Goal: Task Accomplishment & Management: Complete application form

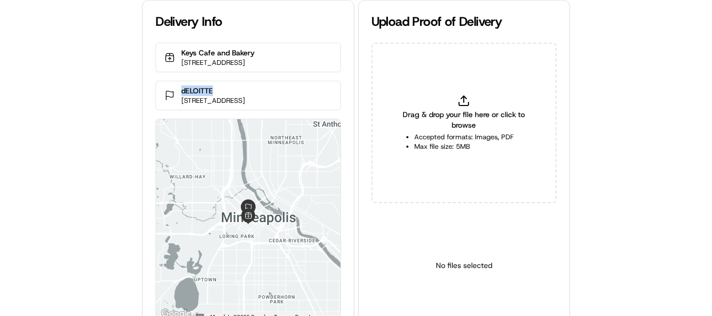
drag, startPoint x: 227, startPoint y: 100, endPoint x: 174, endPoint y: 98, distance: 52.2
click at [174, 98] on div "dELOITTE 50 South 6th St 2700 27, Minneapolis, MN 55402, USA" at bounding box center [247, 96] width 185 height 30
copy p "dELOITTE"
click at [217, 96] on p "dELOITTE" at bounding box center [213, 90] width 64 height 11
drag, startPoint x: 219, startPoint y: 99, endPoint x: 170, endPoint y: 99, distance: 49.0
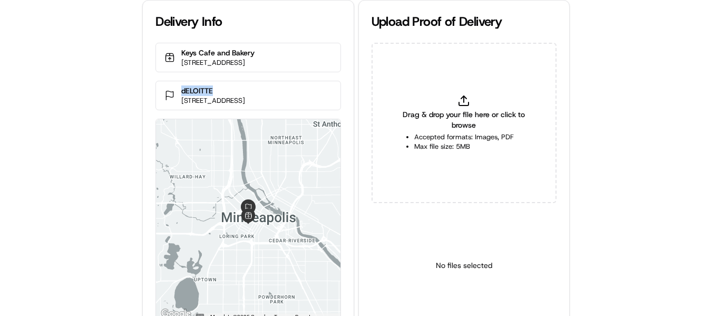
click at [170, 99] on div "dELOITTE 50 South 6th St 2700 27, Minneapolis, MN 55402, USA" at bounding box center [247, 96] width 185 height 30
copy p "dELOITTE"
click at [198, 96] on p "dELOITTE" at bounding box center [213, 90] width 64 height 11
copy p "dELOITTE"
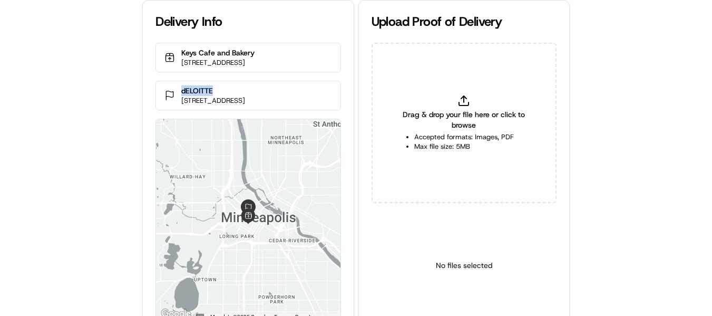
click at [237, 94] on div "dELOITTE [STREET_ADDRESS]" at bounding box center [247, 96] width 185 height 30
click at [230, 96] on p "dELOITTE" at bounding box center [213, 90] width 64 height 11
drag, startPoint x: 219, startPoint y: 99, endPoint x: 180, endPoint y: 99, distance: 39.5
click at [180, 99] on div "dELOITTE [STREET_ADDRESS]" at bounding box center [247, 96] width 185 height 30
copy p "dELOITTE"
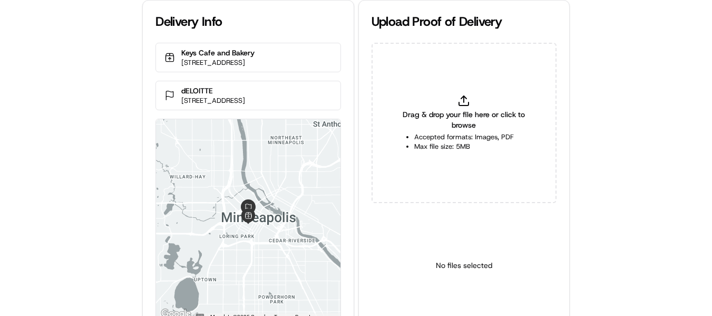
click at [463, 114] on span "Drag & drop your file here or click to browse" at bounding box center [464, 119] width 132 height 21
type input "C:\fakepath\dELOITTE pop.jpg"
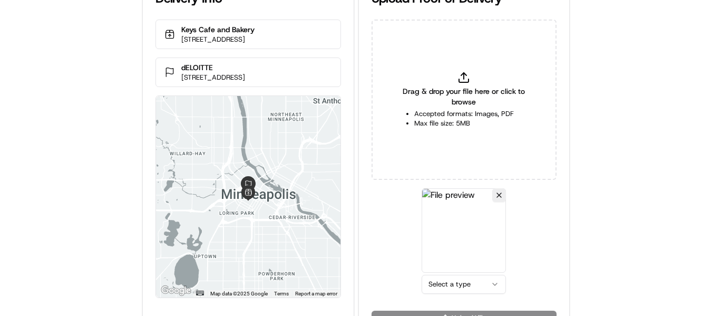
scroll to position [46, 0]
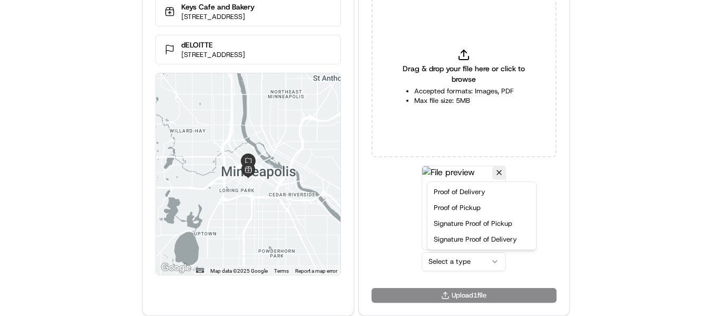
click at [468, 258] on html "Delivery Info Keys Cafe and Bakery 114 9th St S, Minneapolis, MN 55402, United …" at bounding box center [356, 112] width 712 height 316
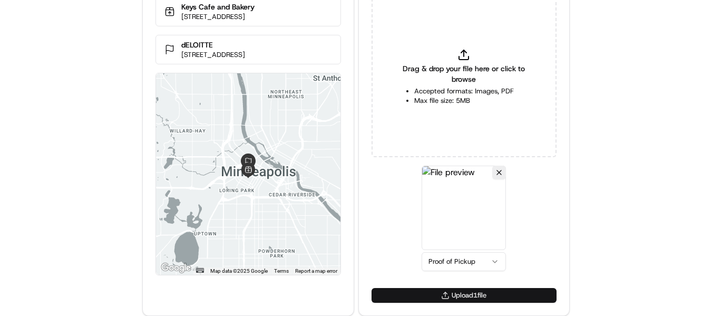
click at [466, 292] on button "Upload 1 file" at bounding box center [464, 295] width 185 height 15
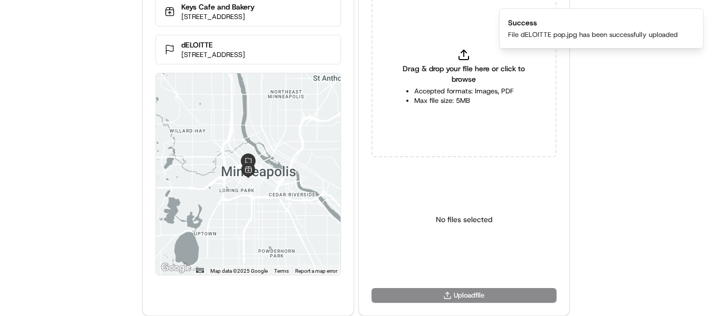
click at [462, 54] on icon at bounding box center [463, 54] width 13 height 13
type input "C:\fakepath\dELOITTE pod.jpg"
click at [467, 261] on html "Delivery Info Keys Cafe and Bakery 114 9th St S, Minneapolis, MN 55402, United …" at bounding box center [356, 112] width 712 height 316
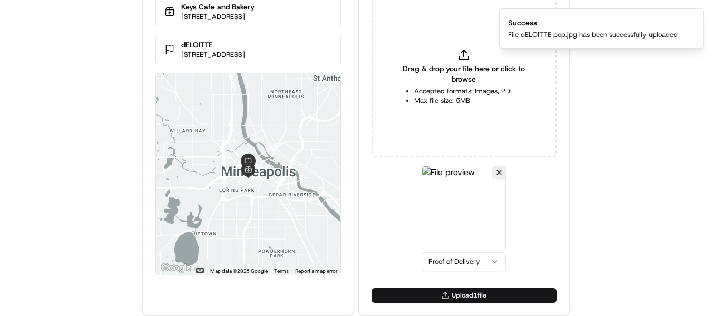
click at [469, 289] on button "Upload 1 file" at bounding box center [464, 295] width 185 height 15
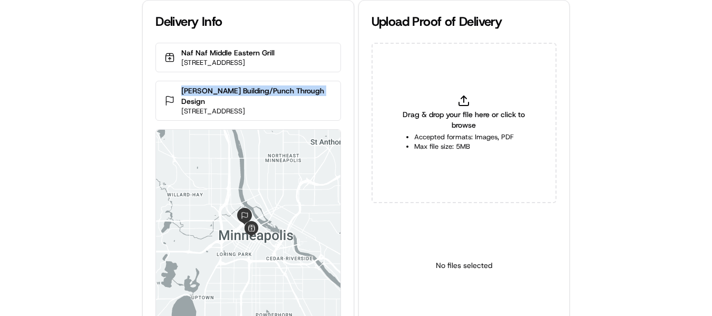
drag, startPoint x: 320, startPoint y: 98, endPoint x: 177, endPoint y: 103, distance: 143.9
click at [177, 103] on div "Colwell Building/Punch Through Design 123 N 3rd St #500, Minneapolis, MN 55401,…" at bounding box center [247, 101] width 185 height 40
copy p "Colwell Building/Punch Through Design"
click at [465, 99] on icon at bounding box center [463, 100] width 13 height 13
type input "C:\fakepath\Colwell Building Punch Through Design pop.jpg"
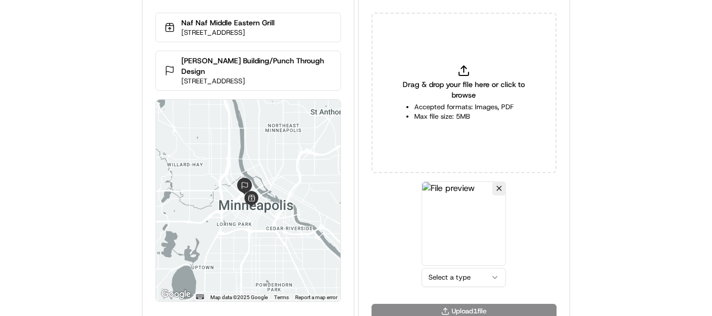
scroll to position [46, 0]
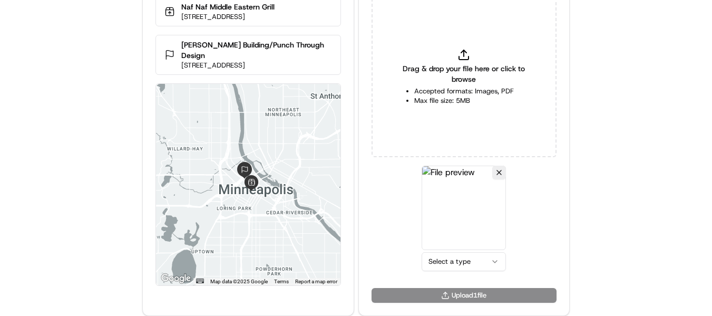
click at [453, 257] on html "Delivery Info Naf Naf Middle Eastern Grill 200 South 6th St, Minneapolis, MN 55…" at bounding box center [356, 112] width 712 height 316
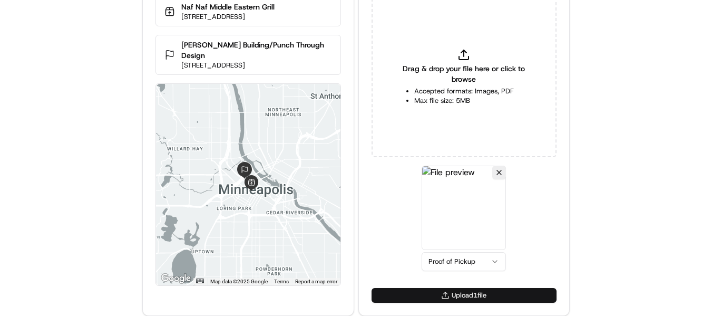
click at [465, 298] on button "Upload 1 file" at bounding box center [464, 295] width 185 height 15
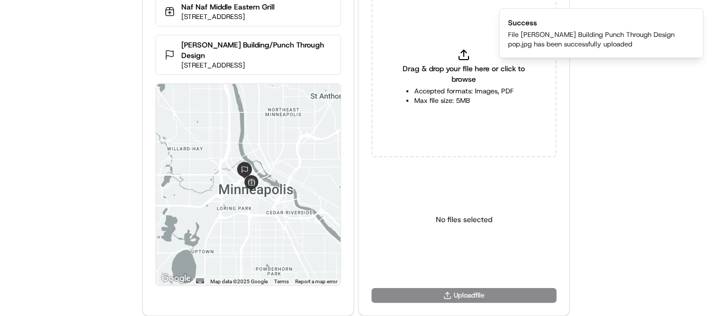
click at [458, 92] on li "Accepted formats: Images, PDF" at bounding box center [464, 90] width 100 height 9
type input "C:\fakepath\Colwell Building Punch Through Design pod.jpg"
click at [468, 264] on html "Delivery Info Naf Naf Middle Eastern Grill 200 South 6th St, Minneapolis, MN 55…" at bounding box center [356, 112] width 712 height 316
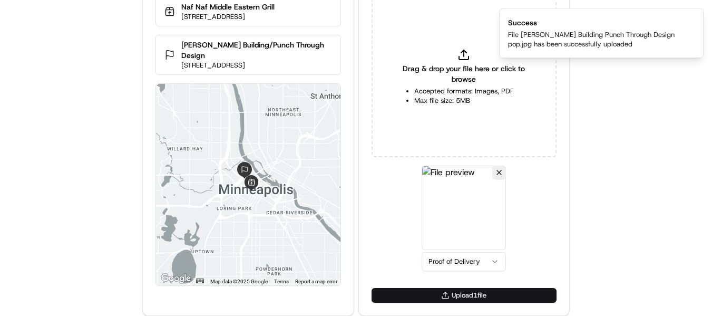
click at [462, 293] on button "Upload 1 file" at bounding box center [464, 295] width 185 height 15
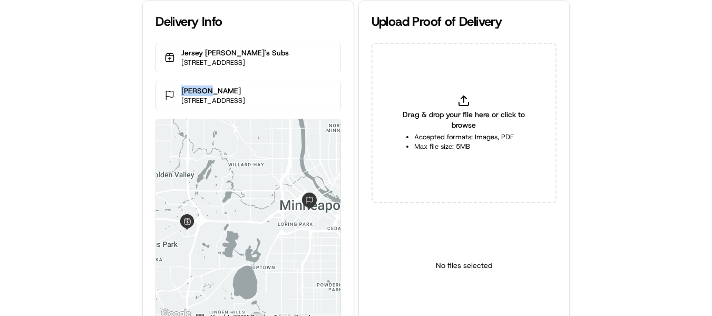
drag, startPoint x: 215, startPoint y: 100, endPoint x: 177, endPoint y: 98, distance: 38.5
click at [177, 100] on div "[PERSON_NAME] [STREET_ADDRESS]" at bounding box center [247, 96] width 185 height 30
copy p "[PERSON_NAME]"
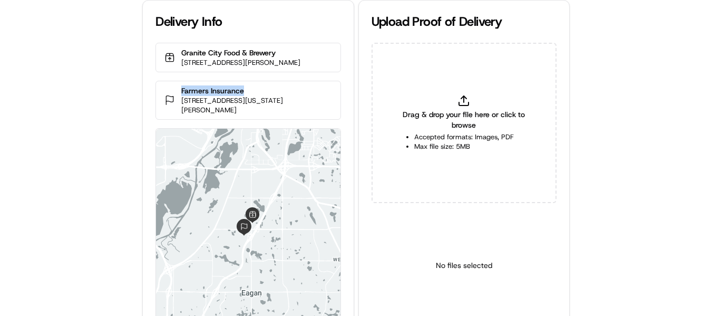
drag, startPoint x: 250, startPoint y: 87, endPoint x: 176, endPoint y: 89, distance: 73.8
click at [176, 89] on div "Farmers Insurance 3470 Washington Dr #103, Eagan, MN 55122, USA" at bounding box center [247, 100] width 185 height 39
copy p "Farmers Insurance"
click at [255, 88] on p "Farmers Insurance" at bounding box center [256, 90] width 150 height 11
drag, startPoint x: 253, startPoint y: 91, endPoint x: 181, endPoint y: 92, distance: 72.7
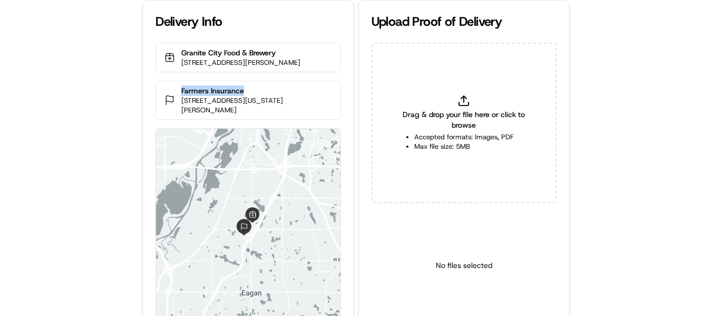
click at [181, 92] on div "Farmers Insurance 3470 Washington Dr #103, Eagan, MN 55122, USA" at bounding box center [247, 100] width 185 height 39
copy p "Farmers Insurance"
click at [465, 100] on icon at bounding box center [463, 100] width 13 height 13
type input "C:\fakepath\Farmers Insurance pop.jpg"
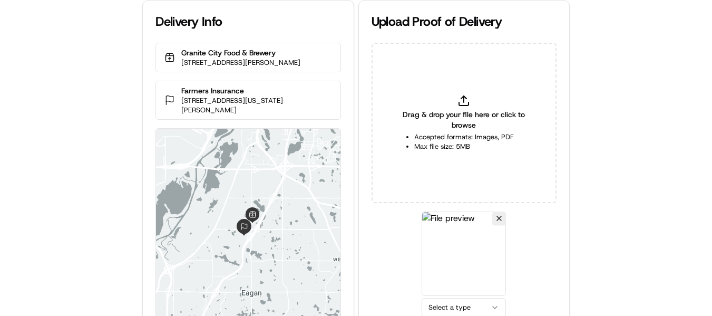
click at [461, 309] on html "Delivery Info Granite City Food & Brewery 3330 Pilot Knob Rd, Eagan, MN 55121, …" at bounding box center [356, 158] width 712 height 316
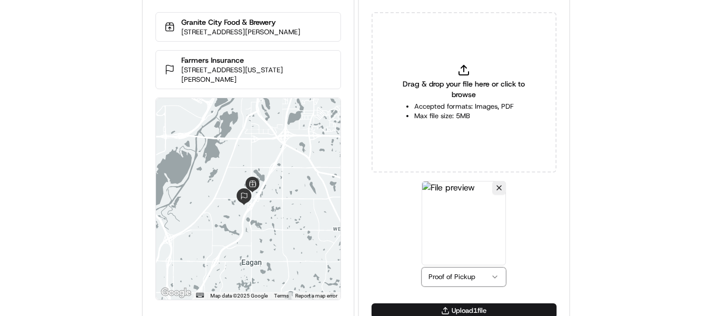
scroll to position [46, 0]
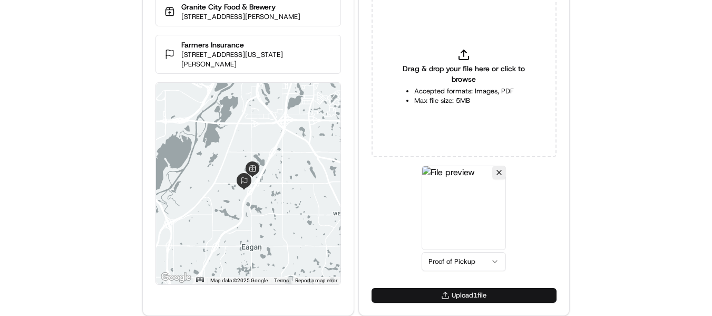
click at [459, 296] on button "Upload 1 file" at bounding box center [464, 295] width 185 height 15
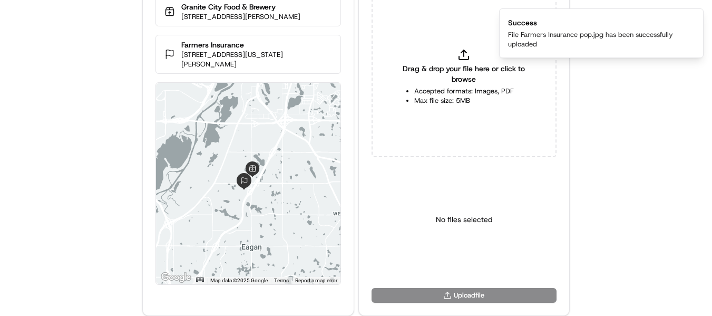
click at [464, 57] on icon at bounding box center [463, 54] width 13 height 13
type input "C:\fakepath\Farmers Insurance pod.jpg"
click at [473, 266] on html "Delivery Info Granite City Food & Brewery 3330 Pilot Knob Rd, Eagan, MN 55121, …" at bounding box center [356, 112] width 712 height 316
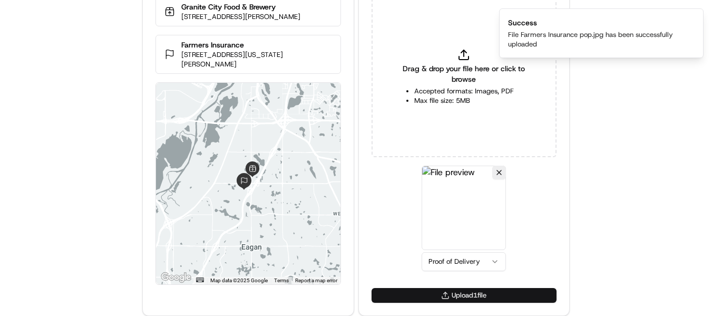
click at [465, 294] on button "Upload 1 file" at bounding box center [464, 295] width 185 height 15
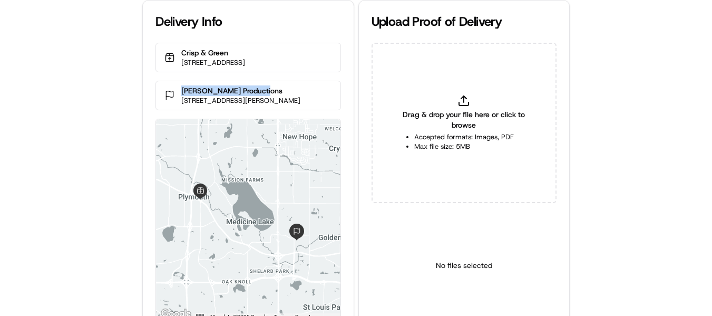
drag, startPoint x: 269, startPoint y: 100, endPoint x: 177, endPoint y: 100, distance: 92.2
click at [177, 101] on div "[PERSON_NAME] Productions [STREET_ADDRESS][PERSON_NAME]" at bounding box center [247, 96] width 185 height 30
copy p "[PERSON_NAME] Productions"
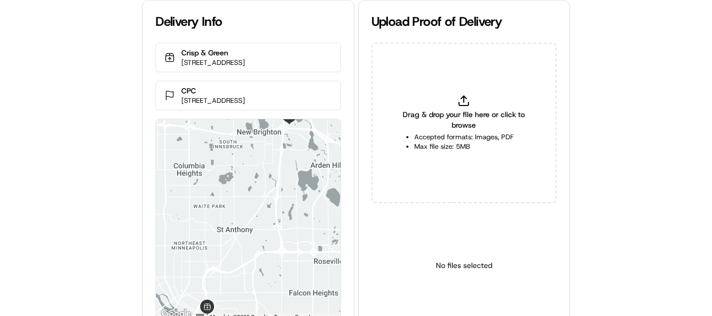
click at [180, 91] on div "CPC [STREET_ADDRESS]" at bounding box center [247, 96] width 185 height 30
copy p "CPC"
click at [467, 101] on icon at bounding box center [463, 100] width 13 height 13
type input "C:\fakepath\CPC pop.jpeg"
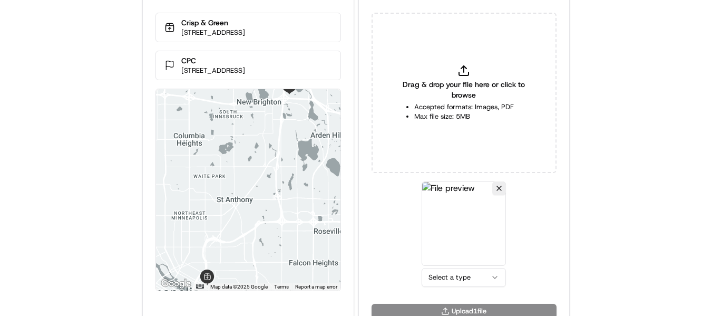
scroll to position [46, 0]
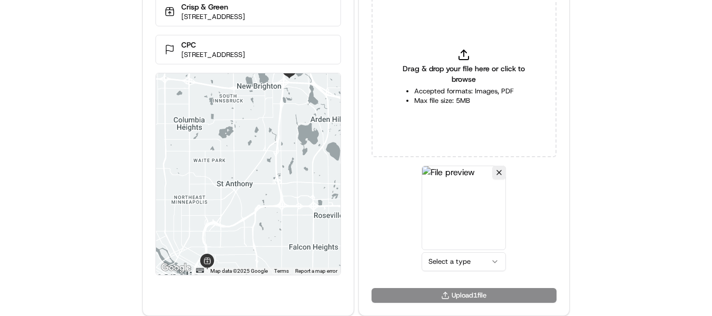
click at [458, 261] on html "Delivery Info Crisp & Green [STREET_ADDRESS] CPC [STREET_ADDRESS] ← Move left →…" at bounding box center [356, 112] width 712 height 316
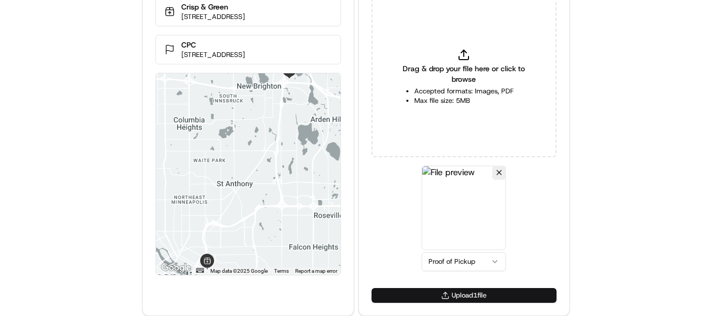
click at [483, 298] on button "Upload 1 file" at bounding box center [464, 295] width 185 height 15
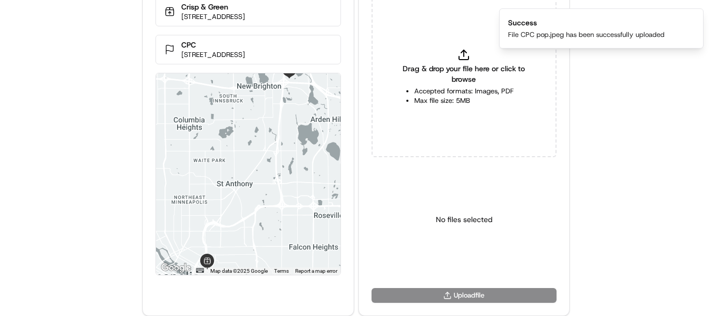
click at [470, 56] on icon at bounding box center [463, 54] width 13 height 13
type input "C:\fakepath\CPC pod.jpeg"
click at [451, 263] on html "Delivery Info Crisp & Green 411 14th Ave SE, Minneapolis, MN 55414, USA CPC 420…" at bounding box center [356, 112] width 712 height 316
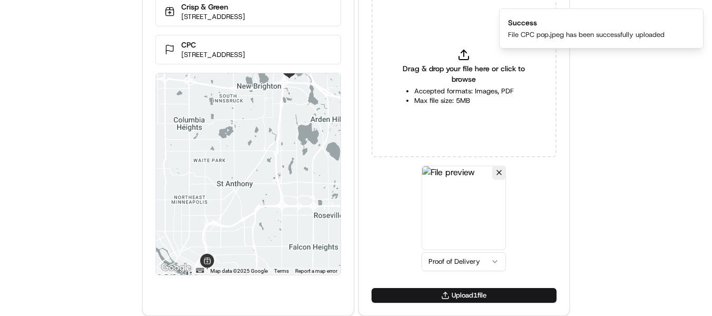
click at [464, 297] on button "Upload 1 file" at bounding box center [464, 295] width 185 height 15
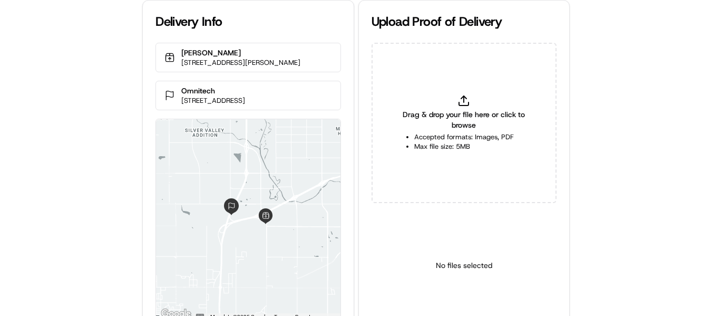
click at [472, 100] on div "Drag & drop your file here or click to browse Accepted formats: Images, PDF Max…" at bounding box center [464, 123] width 185 height 160
drag, startPoint x: 220, startPoint y: 93, endPoint x: 184, endPoint y: 88, distance: 36.1
click at [184, 88] on p "Omnitech" at bounding box center [213, 90] width 64 height 11
copy p "Omnitech"
click at [473, 96] on div "Drag & drop your file here or click to browse Accepted formats: Images, PDF Max…" at bounding box center [464, 123] width 185 height 160
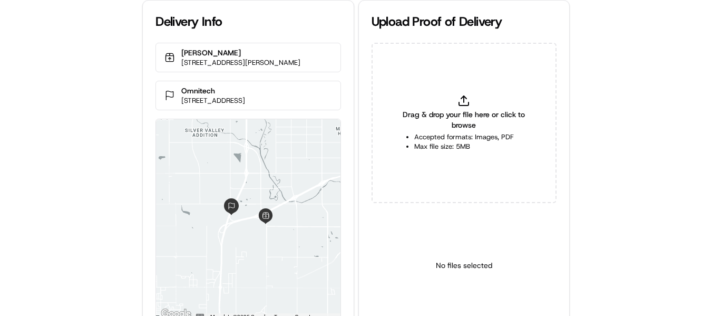
type input "C:\fakepath\Omnitech pod.jpg"
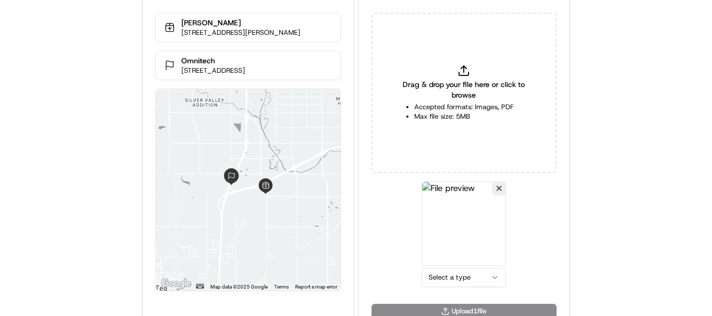
scroll to position [46, 0]
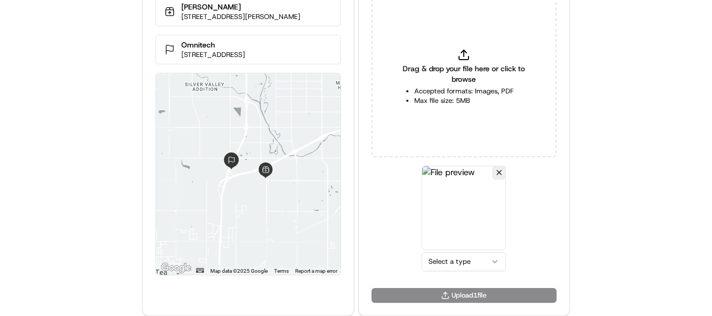
click at [461, 258] on html "Delivery Info Capriotti's 3617 W Avera Dr, Sioux Falls, SD 57108, USA Omnitech …" at bounding box center [356, 112] width 712 height 316
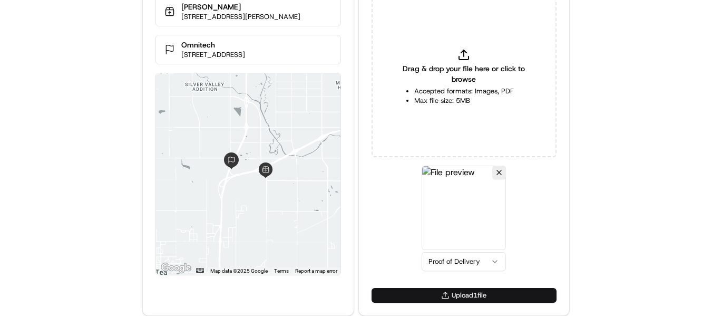
click at [466, 296] on button "Upload 1 file" at bounding box center [464, 295] width 185 height 15
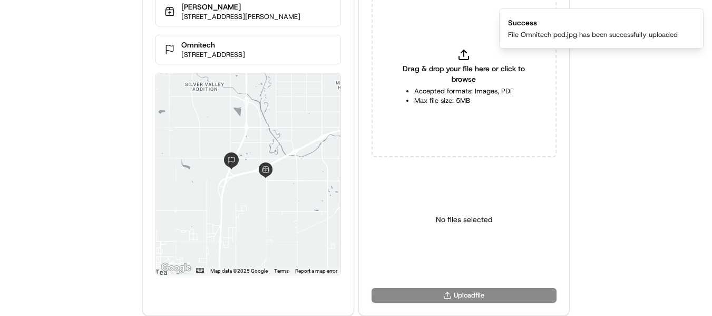
click at [412, 206] on div "No files selected" at bounding box center [464, 219] width 185 height 108
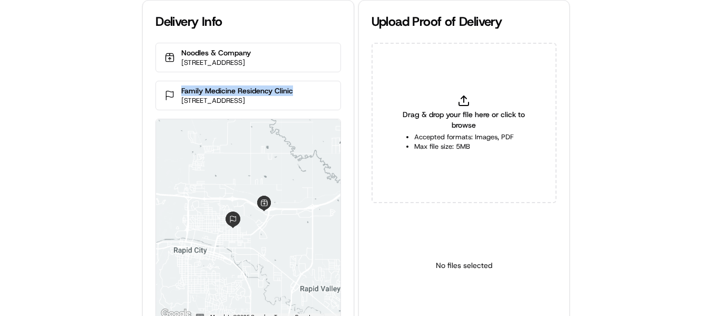
drag, startPoint x: 217, startPoint y: 81, endPoint x: 181, endPoint y: 82, distance: 36.4
click at [181, 82] on div "Family Medicine Residency Clinic [STREET_ADDRESS]" at bounding box center [247, 96] width 185 height 30
click at [471, 94] on div "Drag & drop your file here or click to browse Accepted formats: Images, PDF Max…" at bounding box center [464, 123] width 185 height 160
type input "C:\fakepath\Family Medicine Residency Clinic pop.jpeg"
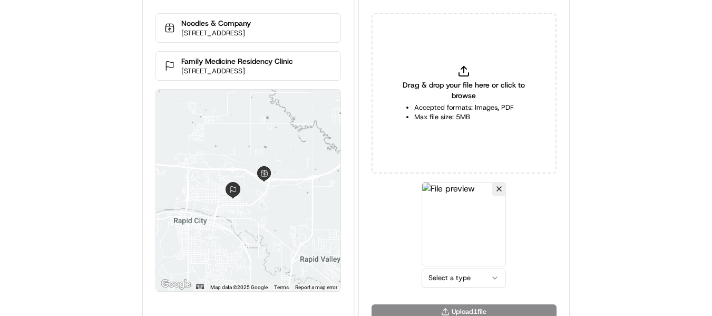
scroll to position [46, 0]
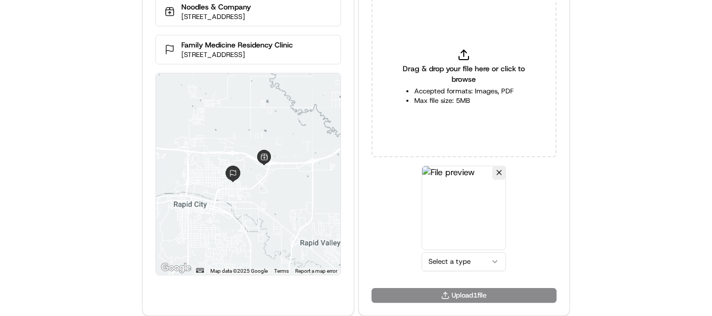
click at [458, 263] on html "Delivery Info Noodles & Company [STREET_ADDRESS] Family Medicine Residency Clin…" at bounding box center [356, 112] width 712 height 316
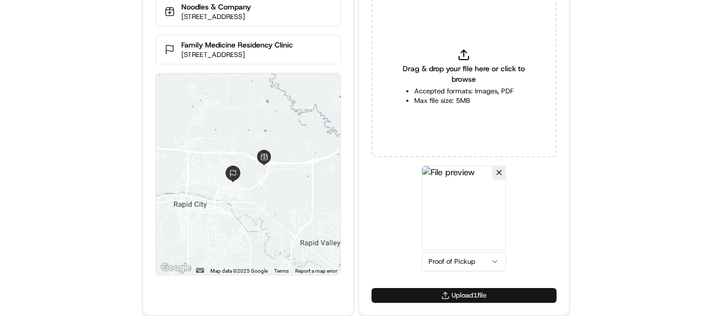
click at [472, 295] on button "Upload 1 file" at bounding box center [464, 295] width 185 height 15
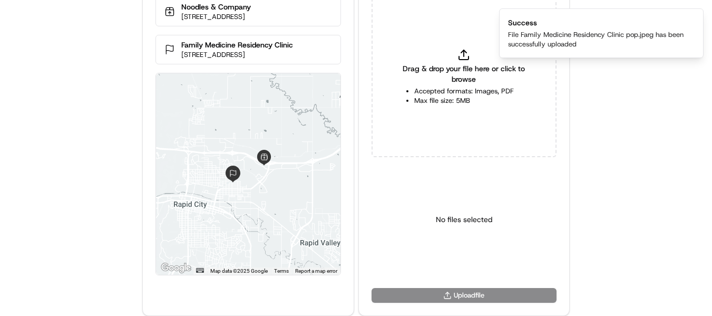
click at [470, 54] on icon at bounding box center [463, 54] width 13 height 13
type input "C:\fakepath\Family Medicine Residency Clinic pod.jpeg"
click at [442, 260] on html "Delivery Info Noodles & Company [STREET_ADDRESS] Family Medicine Residency Clin…" at bounding box center [356, 112] width 712 height 316
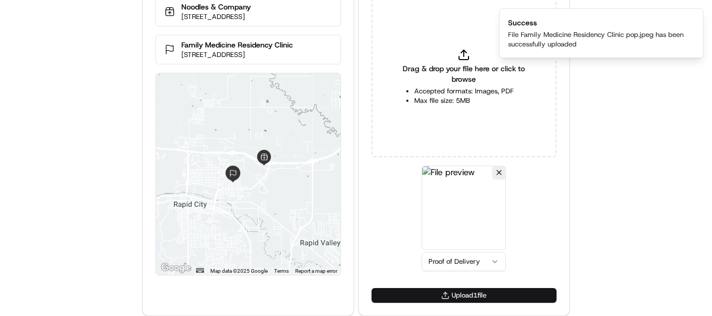
click at [463, 294] on button "Upload 1 file" at bounding box center [464, 295] width 185 height 15
